Goal: Check status: Check status

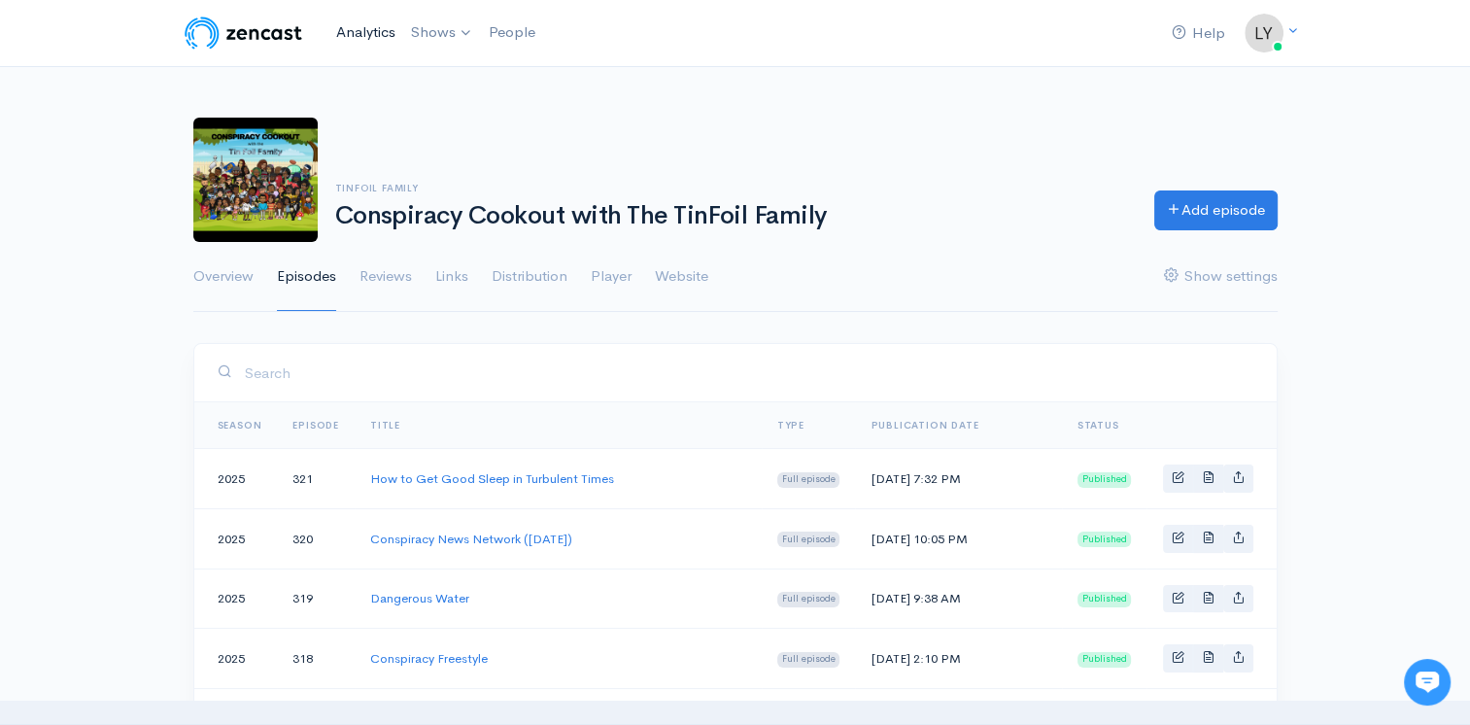
click at [374, 21] on link "Analytics" at bounding box center [365, 33] width 75 height 42
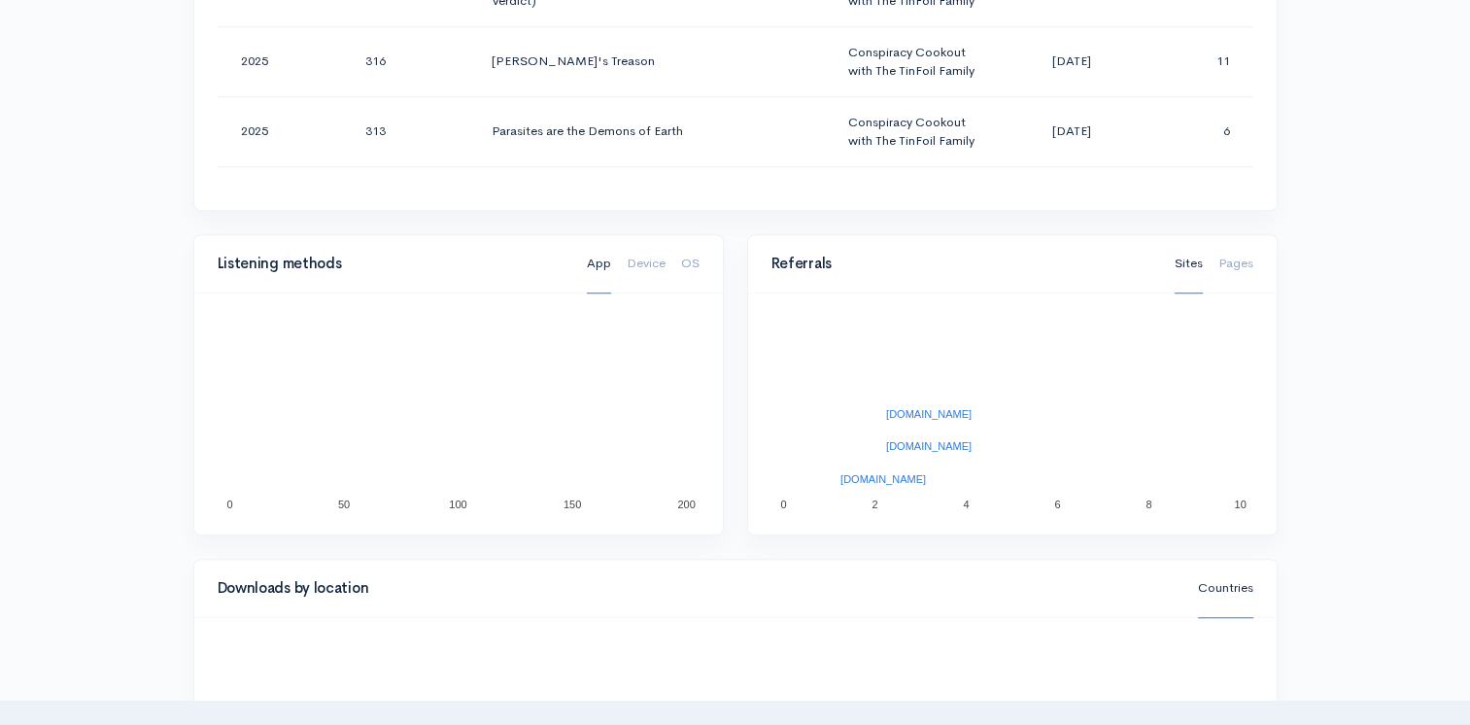
scroll to position [874, 0]
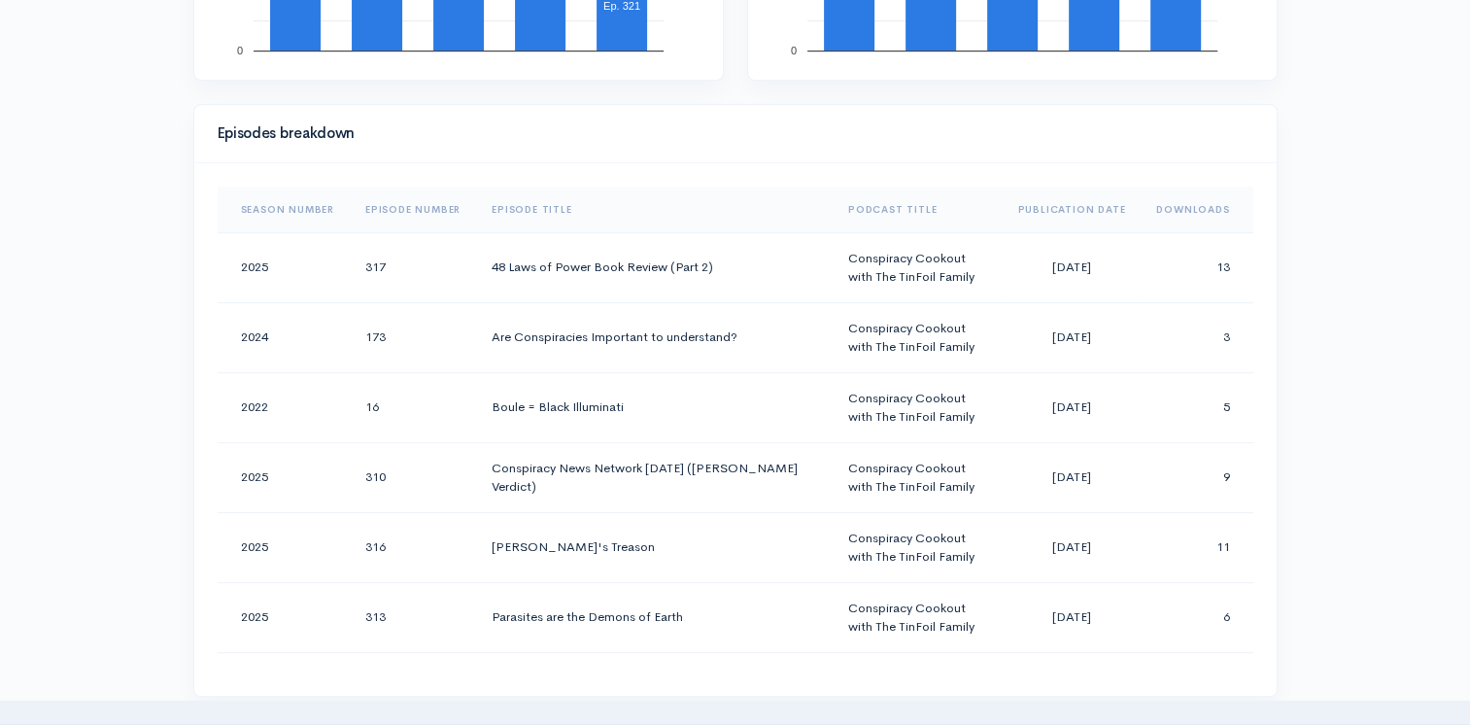
click at [1169, 204] on th "Downloads" at bounding box center [1196, 209] width 112 height 47
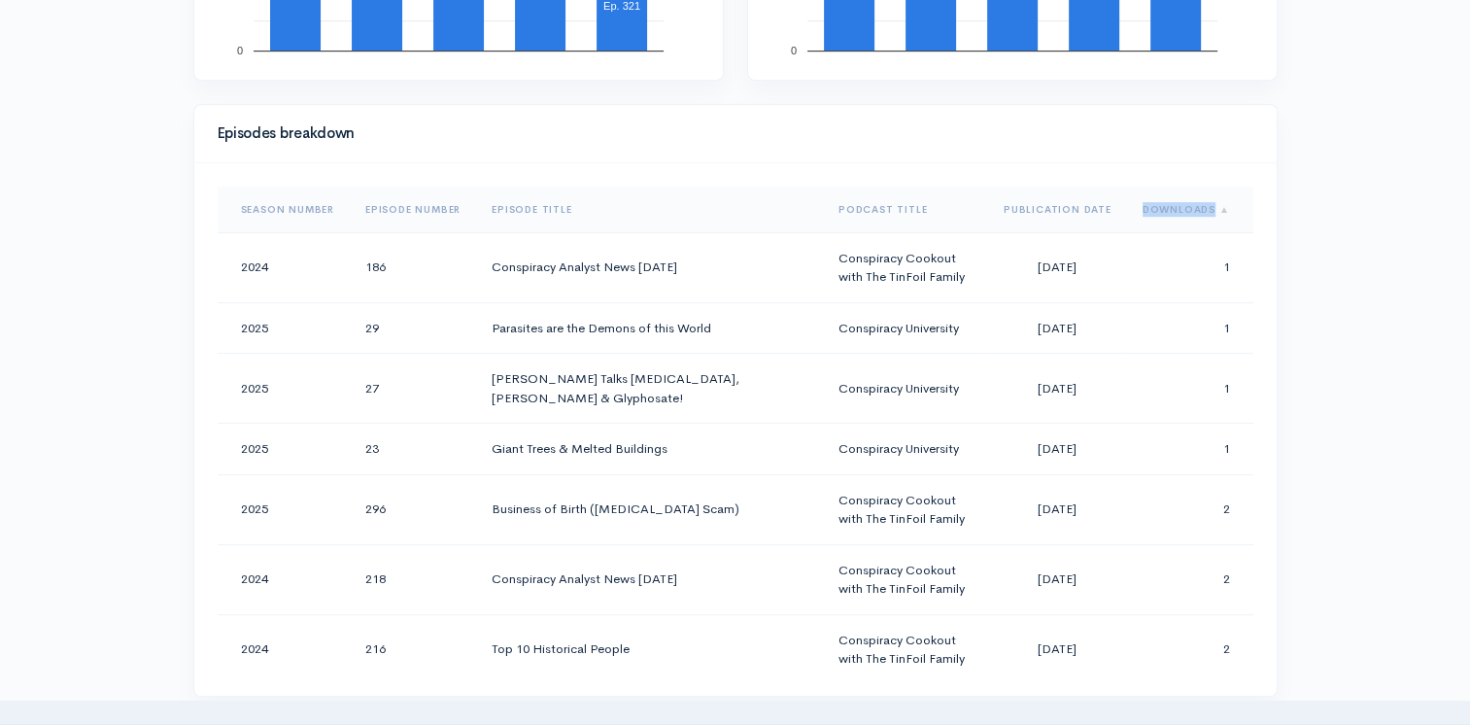
click at [1169, 204] on th "Downloads" at bounding box center [1190, 209] width 126 height 47
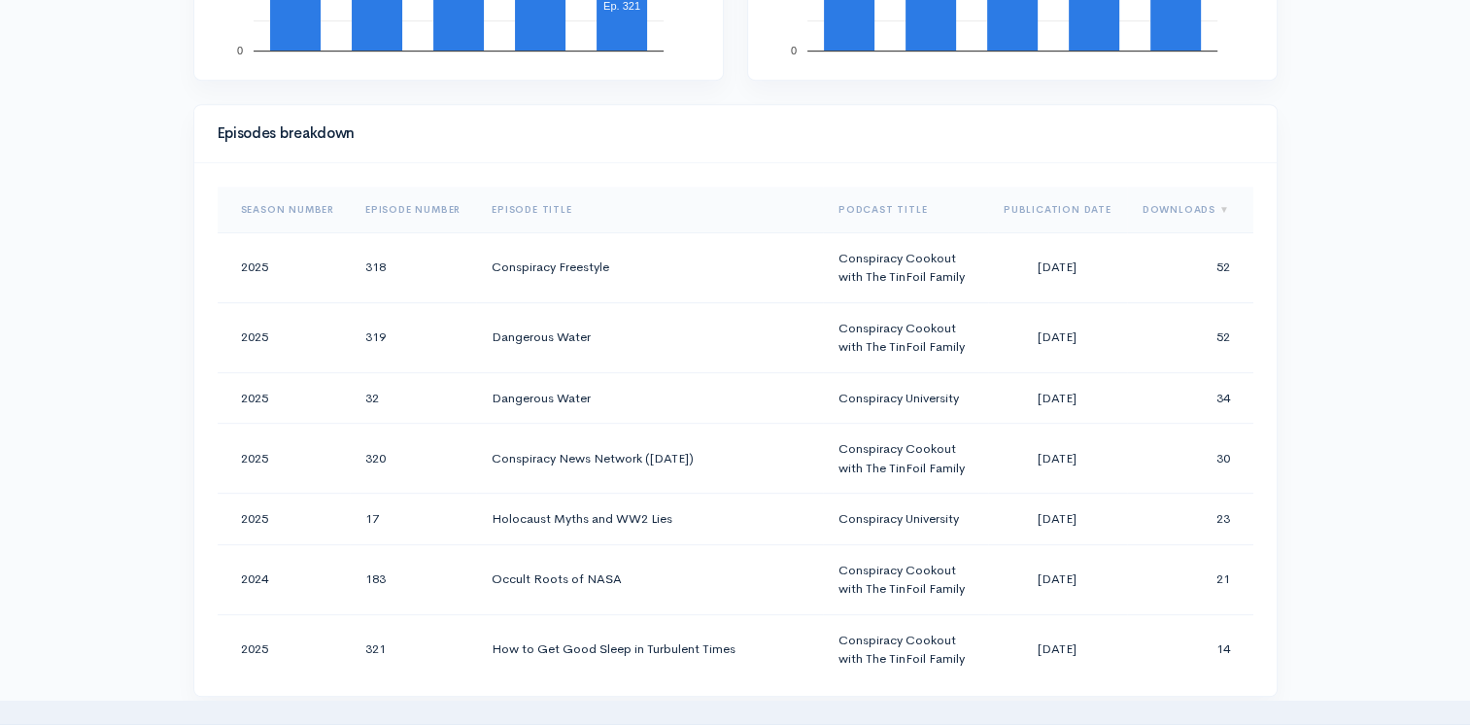
drag, startPoint x: 1169, startPoint y: 204, endPoint x: 1345, endPoint y: 287, distance: 194.2
click at [1345, 287] on div "Help Notifications View all Your profile Team settings Default team Current Log…" at bounding box center [735, 502] width 1470 height 2753
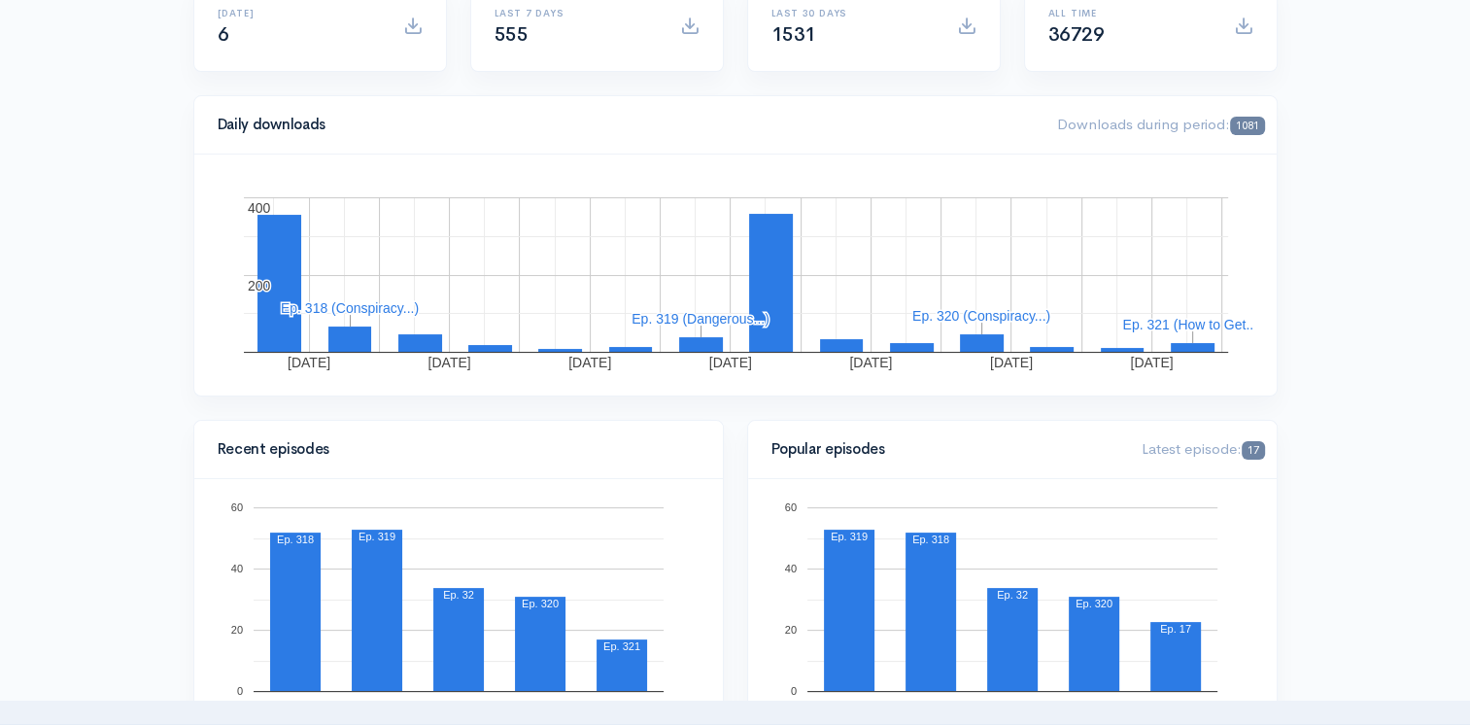
scroll to position [0, 0]
